Goal: Check status: Check status

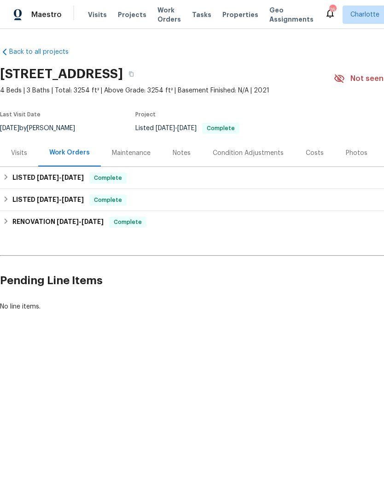
click at [136, 155] on div "Maintenance" at bounding box center [131, 153] width 39 height 9
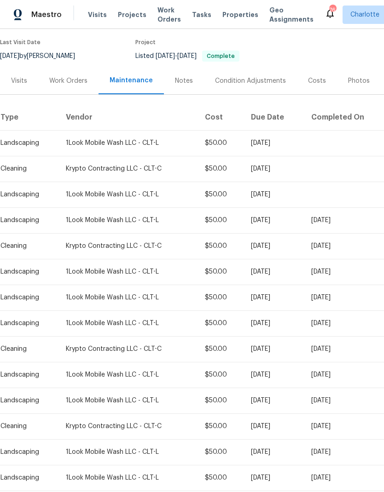
scroll to position [72, 0]
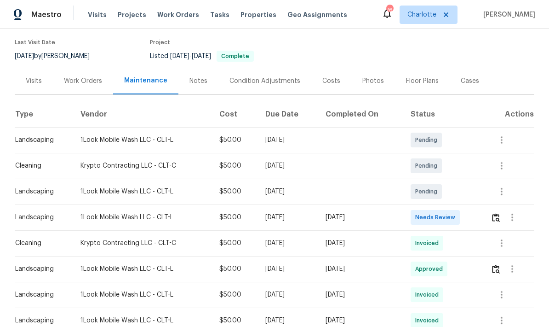
click at [280, 316] on td "Mon, Aug 04 2025" at bounding box center [288, 320] width 60 height 26
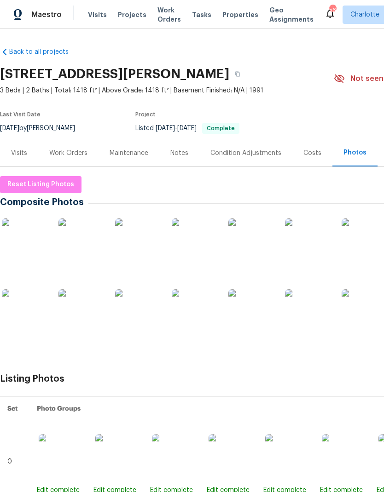
click at [69, 150] on div "Work Orders" at bounding box center [68, 153] width 38 height 9
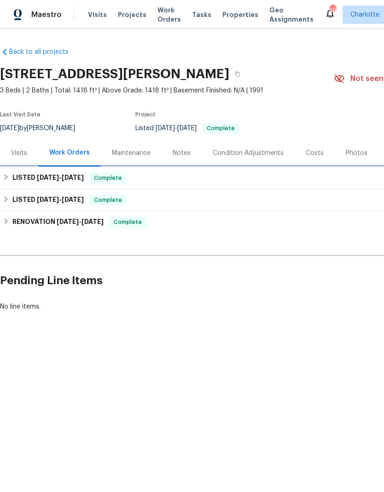
click at [32, 186] on div "LISTED [DATE] - [DATE] Complete" at bounding box center [260, 178] width 520 height 22
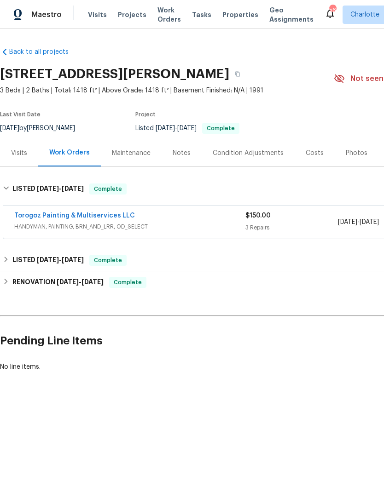
click at [112, 379] on div "Back to all projects [STREET_ADDRESS] 3 Beds | 2 Baths | Total: 1418 ft² | Abov…" at bounding box center [192, 231] width 384 height 405
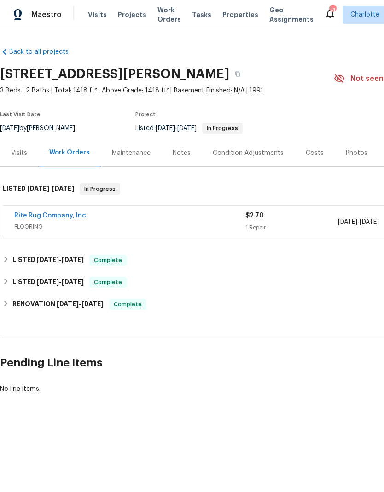
click at [59, 214] on link "Rite Rug Company, Inc." at bounding box center [51, 216] width 74 height 6
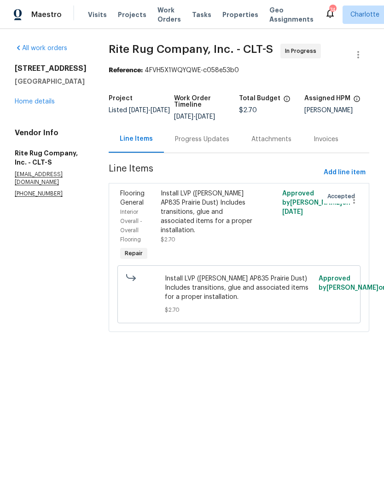
click at [221, 141] on div "Progress Updates" at bounding box center [202, 139] width 76 height 27
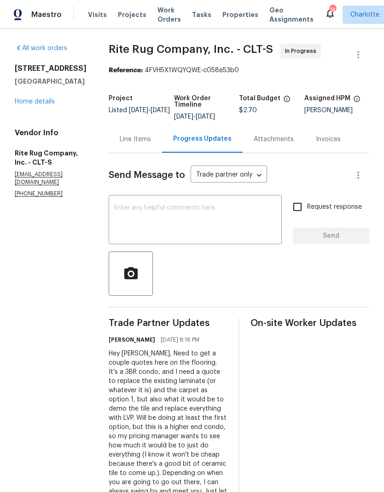
click at [45, 105] on link "Home details" at bounding box center [35, 101] width 40 height 6
